Goal: Task Accomplishment & Management: Manage account settings

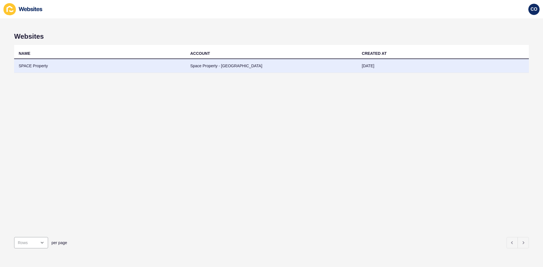
click at [35, 66] on td "SPACE Property" at bounding box center [100, 66] width 172 height 14
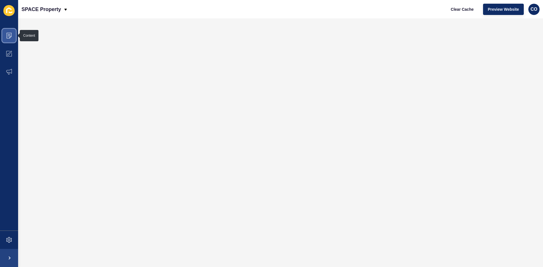
click at [12, 34] on icon at bounding box center [9, 36] width 6 height 6
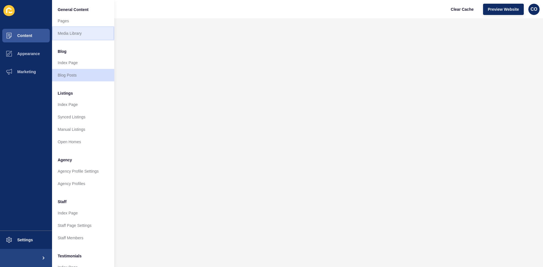
click at [65, 34] on link "Media Library" at bounding box center [83, 33] width 62 height 12
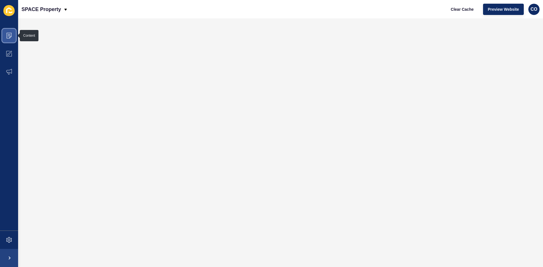
click at [7, 37] on icon at bounding box center [9, 36] width 6 height 6
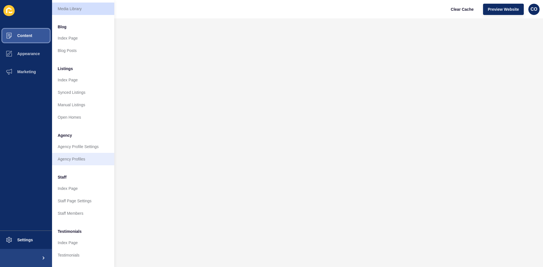
scroll to position [68, 0]
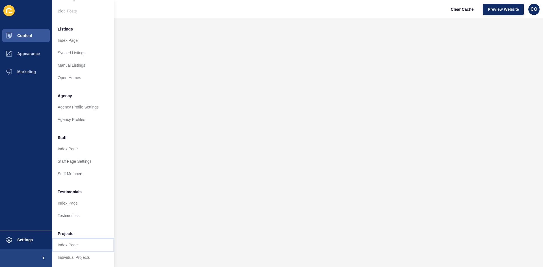
click at [78, 244] on link "Index Page" at bounding box center [83, 245] width 62 height 12
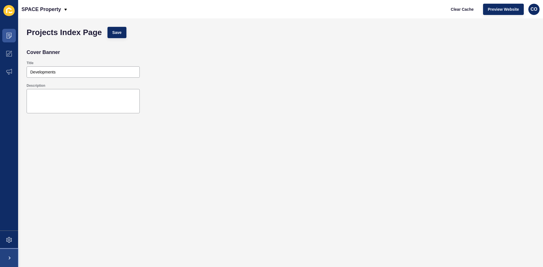
click at [11, 257] on span at bounding box center [9, 258] width 18 height 18
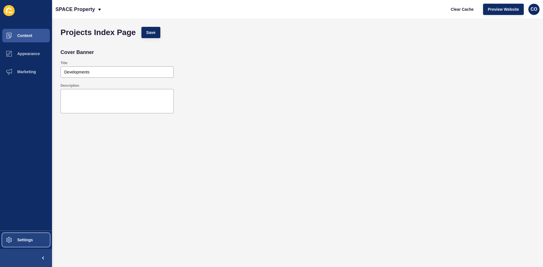
click at [39, 240] on button "Settings" at bounding box center [26, 240] width 52 height 18
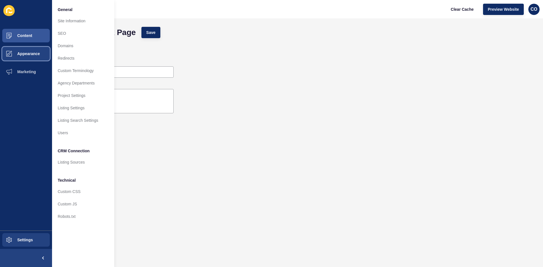
click at [37, 53] on span "Appearance" at bounding box center [19, 53] width 41 height 5
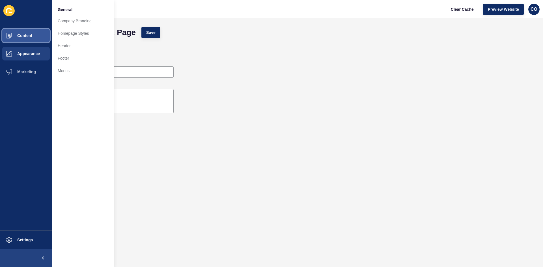
click at [32, 34] on span "Content" at bounding box center [15, 35] width 33 height 5
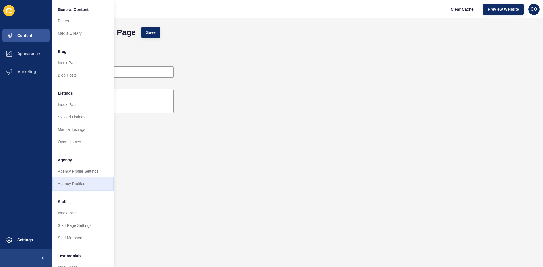
click at [83, 183] on link "Agency Profiles" at bounding box center [83, 184] width 62 height 12
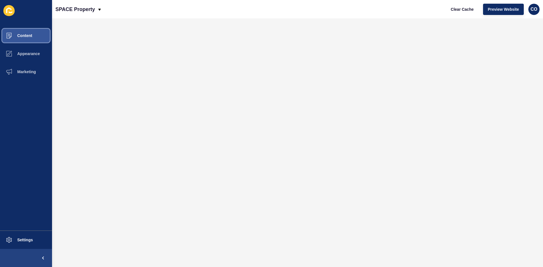
click at [33, 35] on button "Content" at bounding box center [26, 36] width 52 height 18
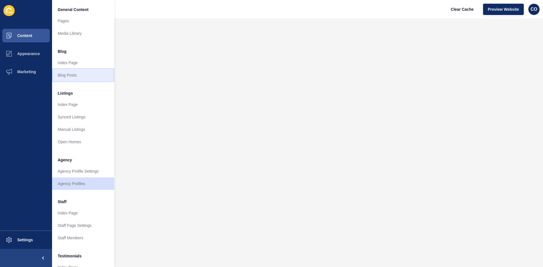
click at [68, 76] on link "Blog Posts" at bounding box center [83, 75] width 62 height 12
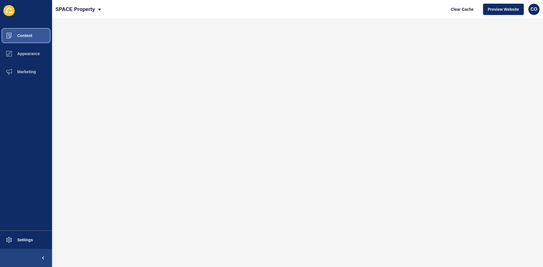
click at [32, 39] on button "Content" at bounding box center [26, 36] width 52 height 18
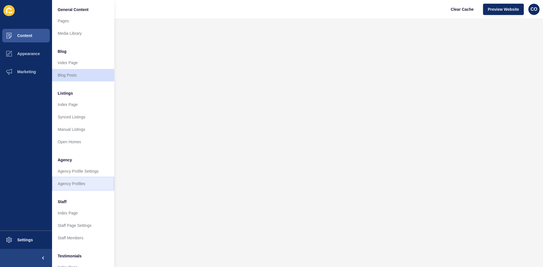
click at [82, 185] on link "Agency Profiles" at bounding box center [83, 184] width 62 height 12
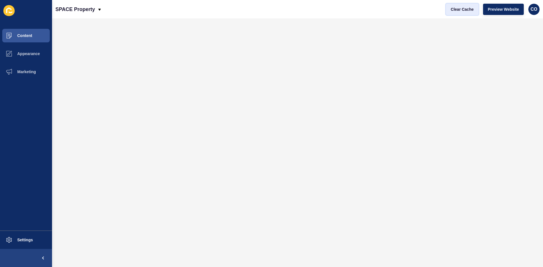
click at [463, 9] on span "Clear Cache" at bounding box center [462, 10] width 23 height 6
